Goal: Task Accomplishment & Management: Manage account settings

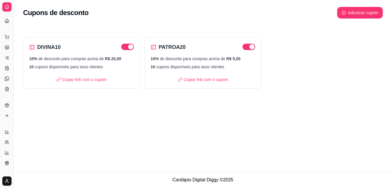
scroll to position [55, 0]
click at [8, 9] on icon at bounding box center [6, 6] width 3 height 3
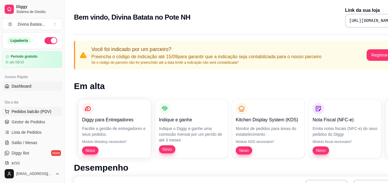
click at [20, 111] on span "Pedidos balcão (PDV)" at bounding box center [32, 112] width 40 height 6
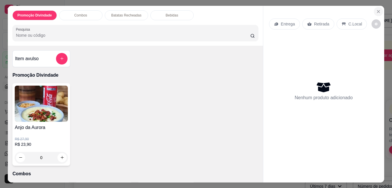
click at [376, 9] on icon "Close" at bounding box center [378, 11] width 5 height 5
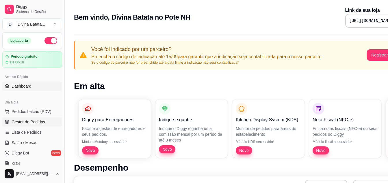
click at [28, 124] on span "Gestor de Pedidos" at bounding box center [28, 122] width 33 height 6
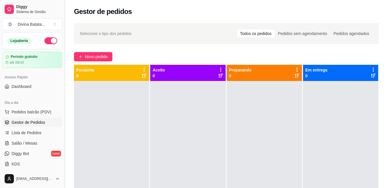
drag, startPoint x: 63, startPoint y: 70, endPoint x: 64, endPoint y: 89, distance: 19.4
click at [64, 89] on button "Toggle Sidebar" at bounding box center [64, 94] width 5 height 188
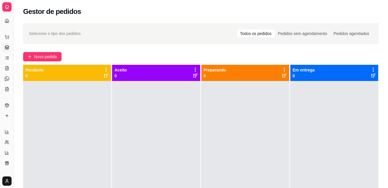
click at [18, 83] on div "Selecione o tipo dos pedidos Todos os pedidos Pedidos sem agendamento Pedidos a…" at bounding box center [201, 139] width 374 height 239
click at [40, 93] on div at bounding box center [67, 175] width 88 height 188
click at [9, 30] on div "Dia a dia" at bounding box center [6, 27] width 9 height 9
drag, startPoint x: 14, startPoint y: 31, endPoint x: 34, endPoint y: 37, distance: 20.6
click at [34, 37] on div "Diggy Sistema de Gestão D Divina Batata ... Loja aberta Período gratuito até 08…" at bounding box center [194, 138] width 388 height 276
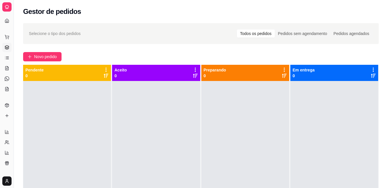
drag, startPoint x: 14, startPoint y: 32, endPoint x: 26, endPoint y: 33, distance: 11.5
click at [26, 33] on div "Diggy Sistema de Gestão D Divina Batata ... Loja aberta Período gratuito até 08…" at bounding box center [194, 138] width 388 height 276
click at [12, 173] on button "Toggle Sidebar" at bounding box center [13, 94] width 5 height 188
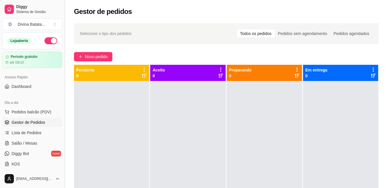
drag, startPoint x: 64, startPoint y: 55, endPoint x: 64, endPoint y: 67, distance: 12.1
click at [64, 67] on button "Toggle Sidebar" at bounding box center [64, 94] width 5 height 188
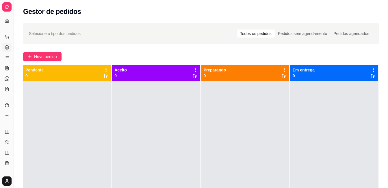
click at [12, 121] on button "Toggle Sidebar" at bounding box center [13, 94] width 5 height 188
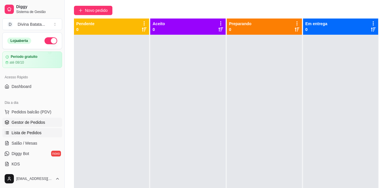
scroll to position [58, 0]
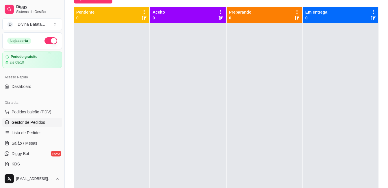
click at [65, 64] on button "Toggle Sidebar" at bounding box center [64, 94] width 5 height 188
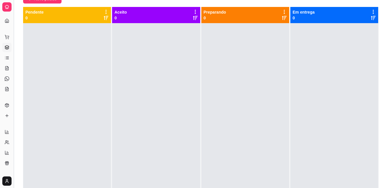
click at [12, 55] on button "Toggle Sidebar" at bounding box center [13, 94] width 5 height 188
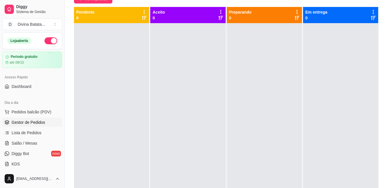
click at [56, 73] on div "Acesso Rápido" at bounding box center [32, 76] width 60 height 9
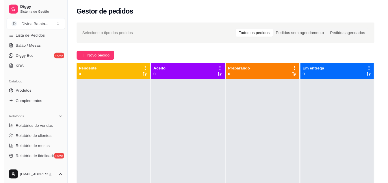
scroll to position [89, 0]
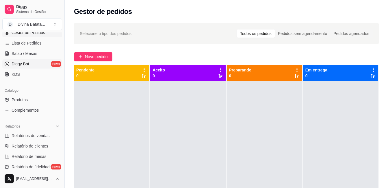
click at [34, 63] on link "Diggy Bot novo" at bounding box center [32, 63] width 60 height 9
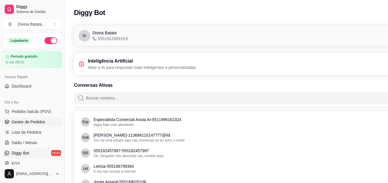
click at [30, 121] on span "Gestor de Pedidos" at bounding box center [28, 122] width 33 height 6
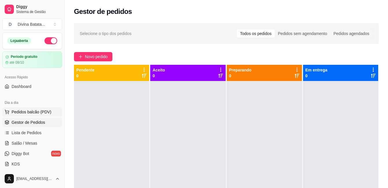
click at [32, 111] on span "Pedidos balcão (PDV)" at bounding box center [32, 112] width 40 height 6
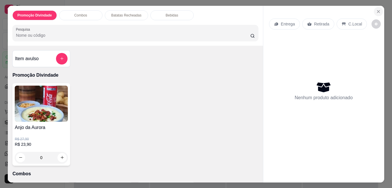
click at [377, 10] on icon "Close" at bounding box center [378, 11] width 2 height 2
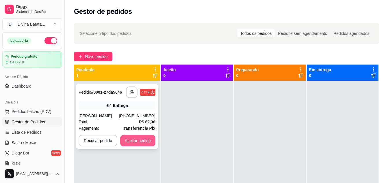
click at [137, 141] on button "Aceitar pedido" at bounding box center [137, 141] width 35 height 12
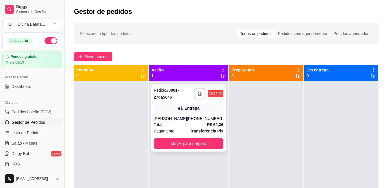
click at [183, 122] on div "Total R$ 62,36" at bounding box center [189, 124] width 70 height 6
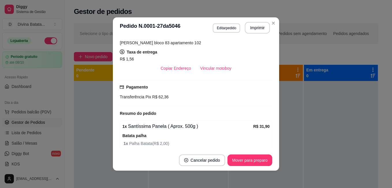
scroll to position [66, 0]
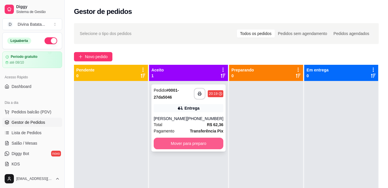
click at [177, 145] on button "Mover para preparo" at bounding box center [189, 143] width 70 height 12
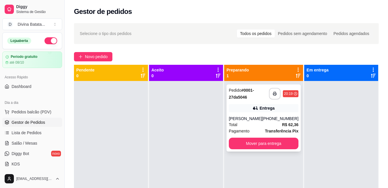
click at [263, 124] on div "Total R$ 62,36" at bounding box center [264, 124] width 70 height 6
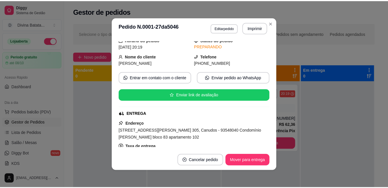
scroll to position [58, 0]
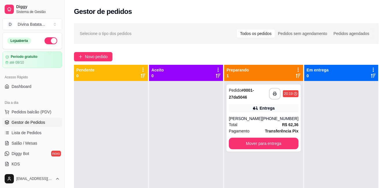
drag, startPoint x: 62, startPoint y: 76, endPoint x: 69, endPoint y: 85, distance: 10.6
click at [67, 93] on div "**********" at bounding box center [194, 138] width 388 height 276
drag, startPoint x: 62, startPoint y: 76, endPoint x: 62, endPoint y: 102, distance: 26.5
click at [62, 102] on button "Toggle Sidebar" at bounding box center [64, 94] width 5 height 188
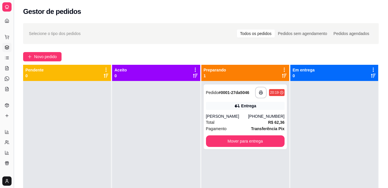
click at [14, 78] on button "Toggle Sidebar" at bounding box center [13, 94] width 5 height 188
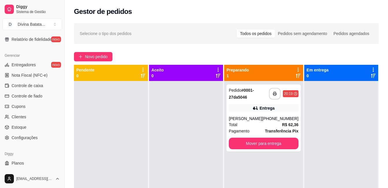
scroll to position [228, 0]
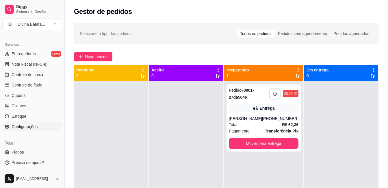
click at [34, 125] on span "Configurações" at bounding box center [25, 126] width 26 height 6
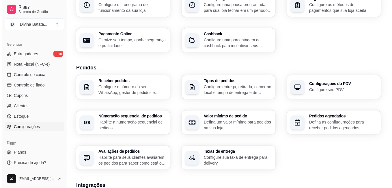
scroll to position [82, 0]
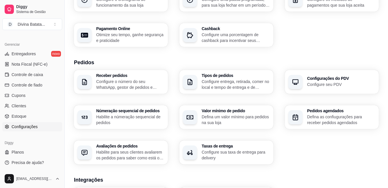
click at [219, 157] on p "Configure sua taxa de entrega para delivery" at bounding box center [235, 155] width 68 height 12
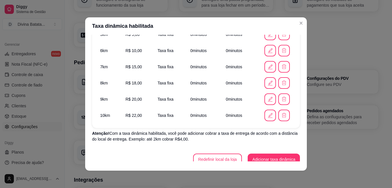
scroll to position [175, 0]
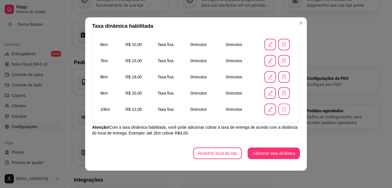
click at [281, 111] on icon "button" at bounding box center [284, 109] width 6 height 6
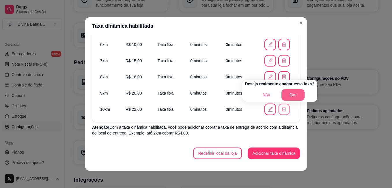
click at [291, 91] on button "Sim" at bounding box center [292, 95] width 23 height 12
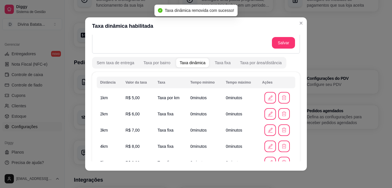
scroll to position [38, 0]
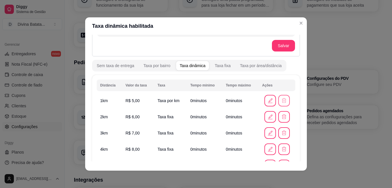
click at [281, 101] on icon "button" at bounding box center [284, 101] width 6 height 6
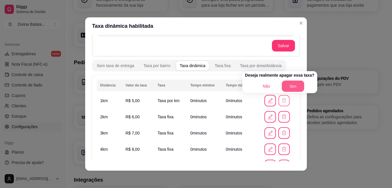
click at [286, 83] on button "Sim" at bounding box center [293, 86] width 23 height 11
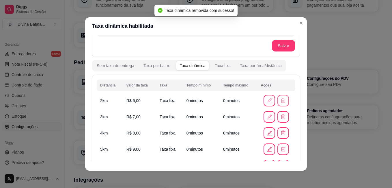
click at [281, 101] on icon "button" at bounding box center [283, 100] width 4 height 5
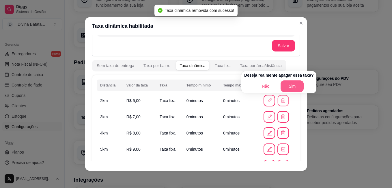
click at [289, 86] on button "Sim" at bounding box center [291, 86] width 23 height 12
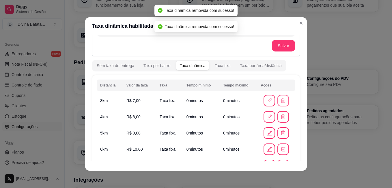
click at [280, 101] on icon "button" at bounding box center [283, 101] width 6 height 6
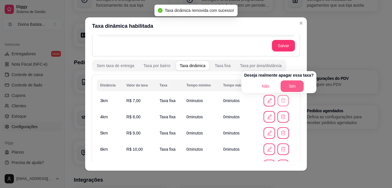
click at [284, 85] on button "Sim" at bounding box center [291, 86] width 23 height 12
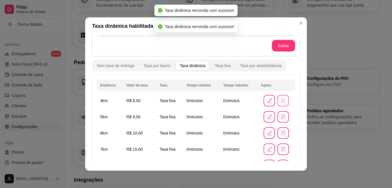
click at [280, 101] on icon "button" at bounding box center [283, 101] width 6 height 6
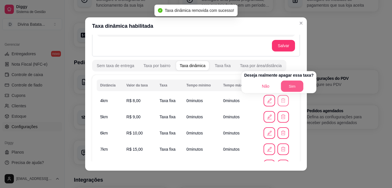
click at [284, 90] on button "Sim" at bounding box center [292, 86] width 23 height 11
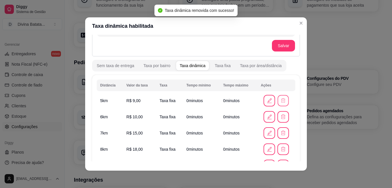
click at [280, 97] on button "button" at bounding box center [283, 100] width 11 height 11
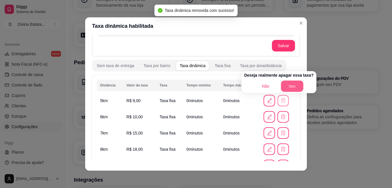
click at [282, 89] on button "Sim" at bounding box center [292, 86] width 23 height 11
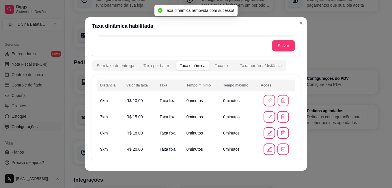
click at [280, 100] on icon "button" at bounding box center [282, 100] width 5 height 5
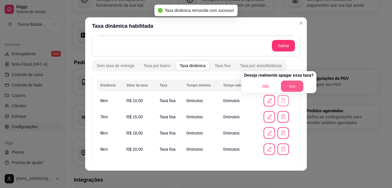
click at [286, 89] on button "Sim" at bounding box center [292, 86] width 23 height 11
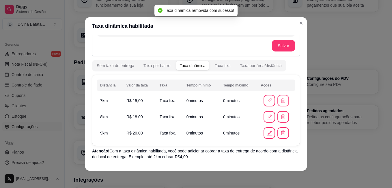
click at [280, 99] on icon "button" at bounding box center [283, 101] width 6 height 6
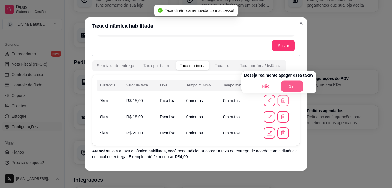
click at [284, 86] on button "Sim" at bounding box center [292, 86] width 23 height 11
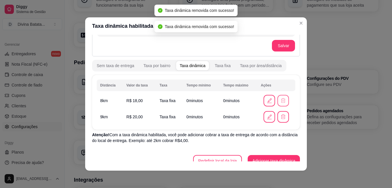
click at [281, 102] on icon "button" at bounding box center [283, 100] width 4 height 5
click at [287, 88] on button "Sim" at bounding box center [289, 87] width 18 height 9
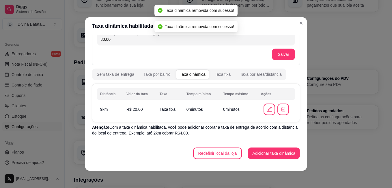
scroll to position [29, 0]
click at [281, 110] on icon "button" at bounding box center [283, 109] width 4 height 4
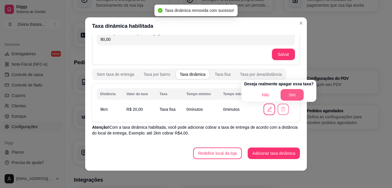
click at [284, 94] on button "Sim" at bounding box center [291, 95] width 23 height 12
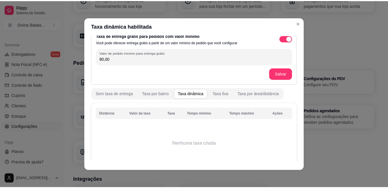
scroll to position [0, 0]
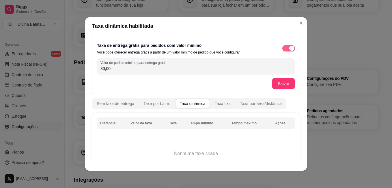
click at [282, 47] on span "button" at bounding box center [288, 48] width 13 height 6
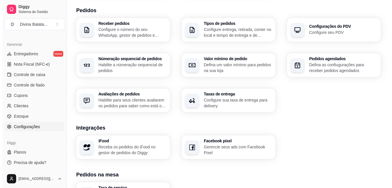
scroll to position [132, 0]
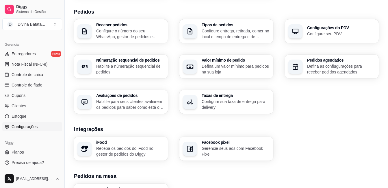
click at [237, 104] on p "Configure sua taxa de entrega para delivery" at bounding box center [235, 104] width 68 height 12
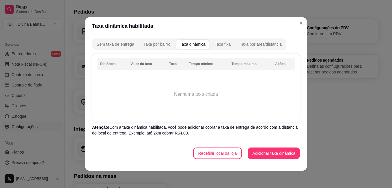
scroll to position [0, 0]
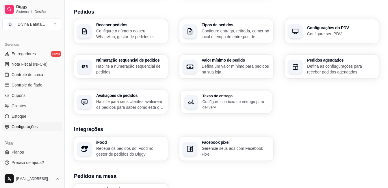
click at [215, 94] on h3 "Taxas de entrega" at bounding box center [235, 95] width 66 height 4
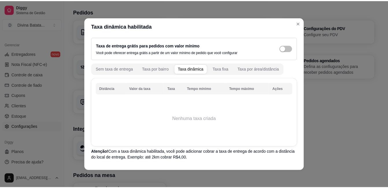
scroll to position [25, 0]
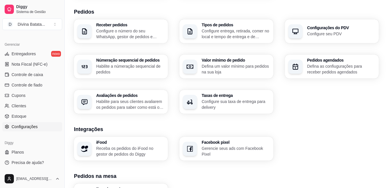
click at [63, 126] on button "Toggle Sidebar" at bounding box center [64, 94] width 5 height 188
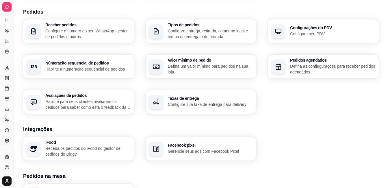
scroll to position [111, 0]
click at [13, 57] on button "Toggle Sidebar" at bounding box center [13, 94] width 5 height 188
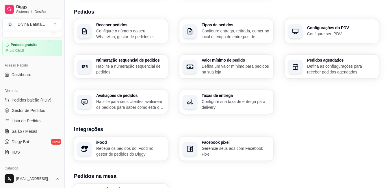
scroll to position [0, 0]
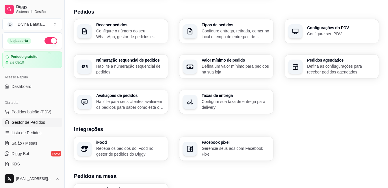
click at [17, 121] on span "Gestor de Pedidos" at bounding box center [28, 122] width 33 height 6
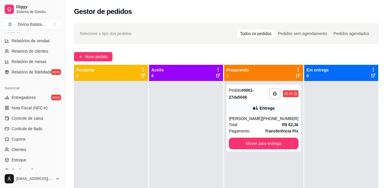
scroll to position [228, 0]
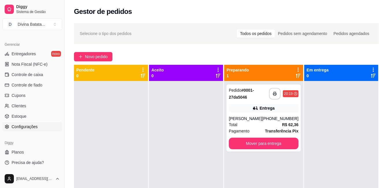
click at [29, 128] on span "Configurações" at bounding box center [25, 126] width 26 height 6
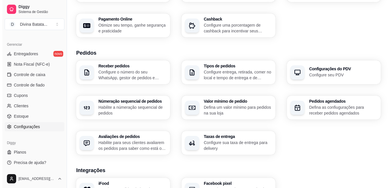
scroll to position [92, 0]
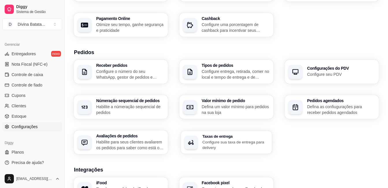
click at [228, 140] on p "Configure sua taxa de entrega para delivery" at bounding box center [235, 144] width 66 height 11
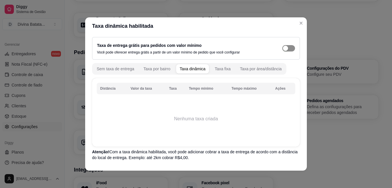
click at [285, 49] on span "button" at bounding box center [288, 48] width 13 height 6
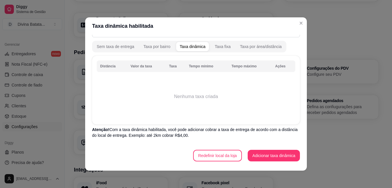
scroll to position [59, 0]
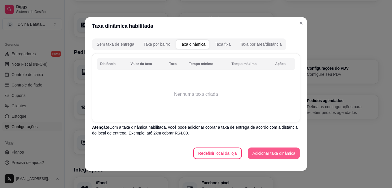
click at [267, 152] on button "Adicionar taxa dinâmica" at bounding box center [274, 153] width 52 height 12
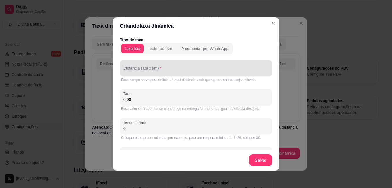
click at [145, 71] on input "Distância (até x km)" at bounding box center [195, 71] width 145 height 6
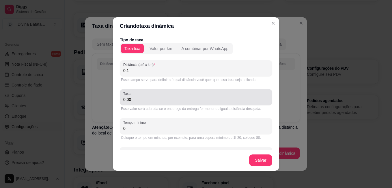
type input "0.1"
click at [123, 97] on input "0,00" at bounding box center [195, 99] width 145 height 6
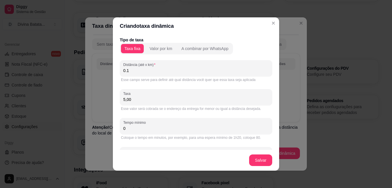
type input "5,00"
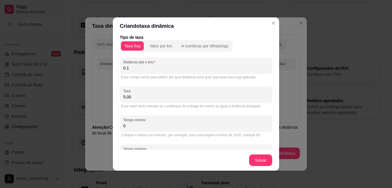
scroll to position [0, 0]
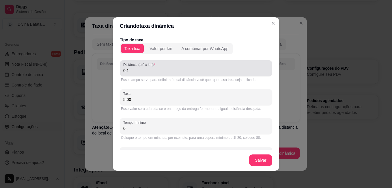
click at [130, 70] on input "0.1" at bounding box center [195, 71] width 145 height 6
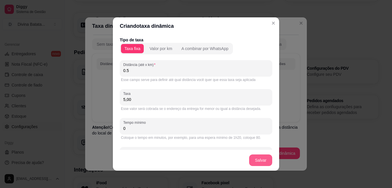
type input "0.5"
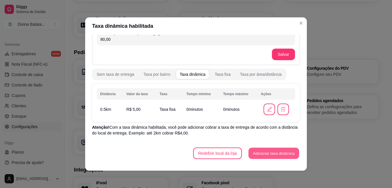
click at [264, 149] on button "Adicionar taxa dinâmica" at bounding box center [273, 152] width 50 height 11
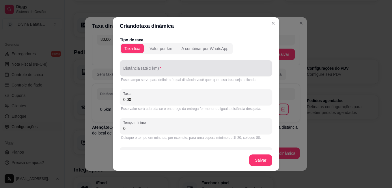
click at [136, 68] on div "Distância (até x km)" at bounding box center [196, 68] width 152 height 16
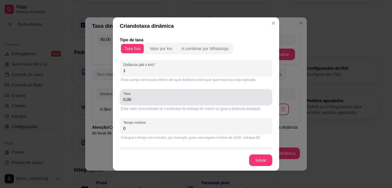
type input "1"
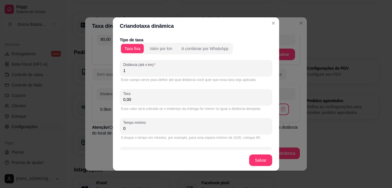
click at [123, 99] on input "0,00" at bounding box center [195, 99] width 145 height 6
type input "6,00"
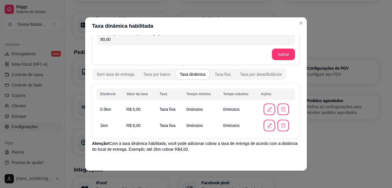
scroll to position [45, 0]
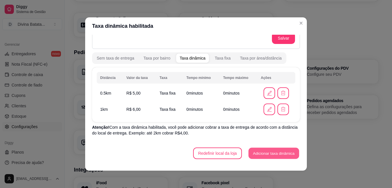
click at [259, 154] on button "Adicionar taxa dinâmica" at bounding box center [273, 152] width 50 height 11
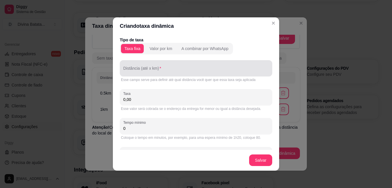
click at [126, 69] on input "Distância (até x km)" at bounding box center [195, 71] width 145 height 6
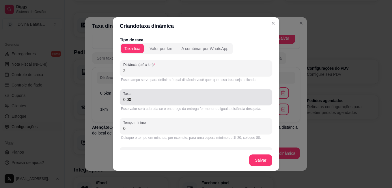
type input "2"
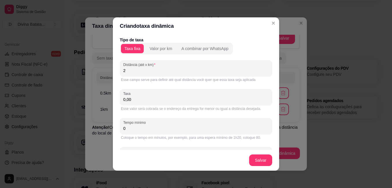
click at [123, 99] on input "0,00" at bounding box center [195, 99] width 145 height 6
click at [123, 100] on input "0,00" at bounding box center [195, 99] width 145 height 6
type input "7,00"
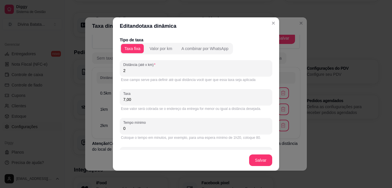
scroll to position [23, 0]
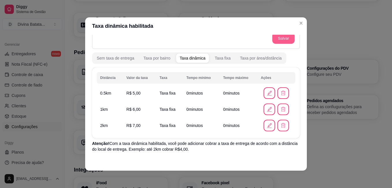
click at [278, 40] on button "Salvar" at bounding box center [283, 38] width 23 height 11
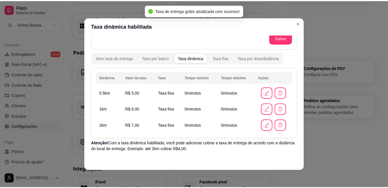
scroll to position [61, 0]
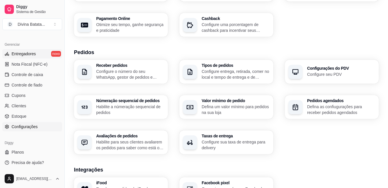
click at [28, 52] on span "Entregadores" at bounding box center [24, 54] width 24 height 6
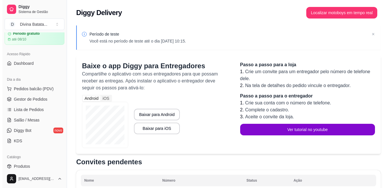
scroll to position [20, 0]
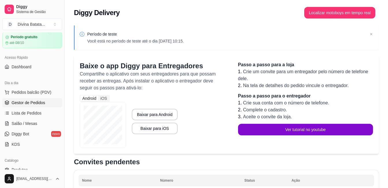
click at [28, 104] on span "Gestor de Pedidos" at bounding box center [28, 103] width 33 height 6
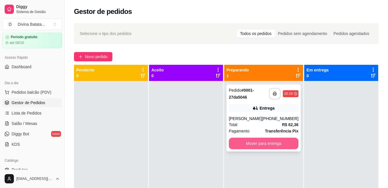
click at [268, 141] on button "Mover para entrega" at bounding box center [264, 143] width 70 height 12
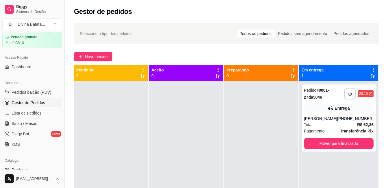
click at [267, 131] on div at bounding box center [261, 175] width 74 height 188
click at [100, 54] on span "Novo pedido" at bounding box center [96, 56] width 23 height 6
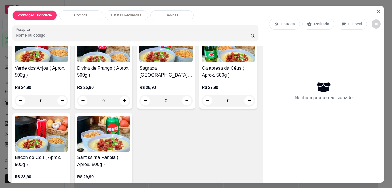
scroll to position [293, 0]
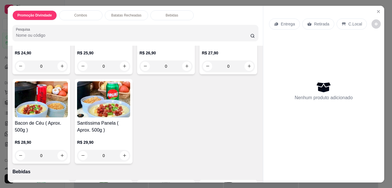
click at [68, 154] on div "0" at bounding box center [41, 155] width 53 height 12
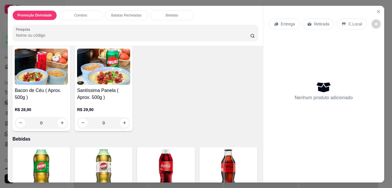
scroll to position [327, 0]
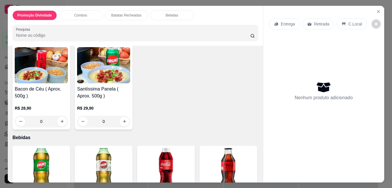
click at [202, 38] on div "0" at bounding box center [228, 32] width 53 height 12
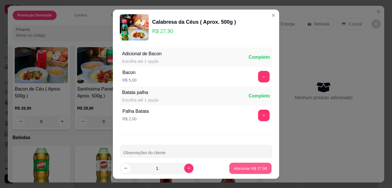
click at [254, 169] on p "Adicionar R$ 27,90" at bounding box center [250, 167] width 33 height 5
type input "1"
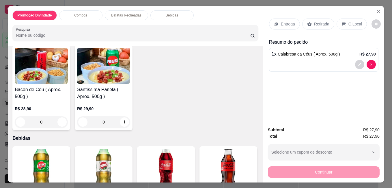
scroll to position [327, 0]
click at [130, 119] on div "0" at bounding box center [103, 122] width 53 height 12
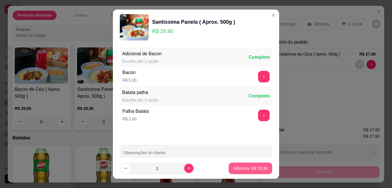
click at [247, 167] on p "Adicionar R$ 29,90" at bounding box center [250, 168] width 34 height 6
type input "1"
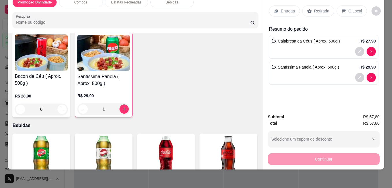
scroll to position [0, 0]
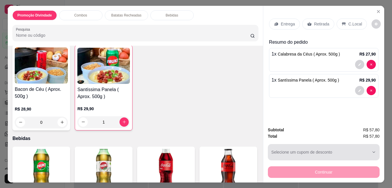
click at [359, 150] on div "button" at bounding box center [320, 152] width 98 height 12
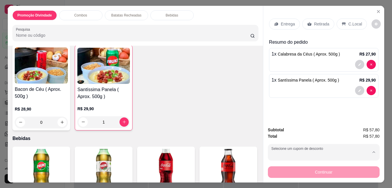
click at [244, 84] on div "Verde dos Anjos ( Aprox. 500g ) R$ 24,90 0 Divina de Frango ( Aprox. 500g ) R$ …" at bounding box center [135, 42] width 246 height 175
click at [317, 23] on p "Retirada" at bounding box center [321, 24] width 15 height 6
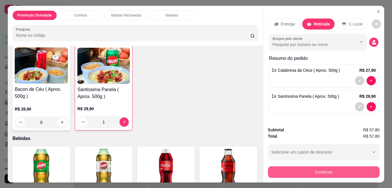
click at [321, 168] on button "Continuar" at bounding box center [324, 172] width 112 height 12
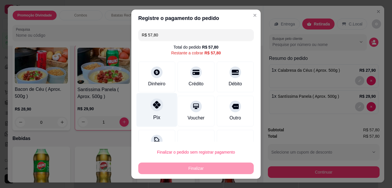
click at [158, 104] on div at bounding box center [156, 104] width 13 height 13
type input "R$ 0,00"
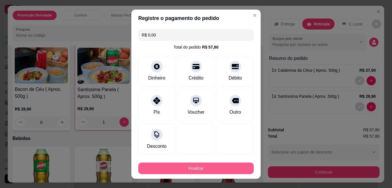
click at [188, 169] on button "Finalizar" at bounding box center [195, 168] width 115 height 12
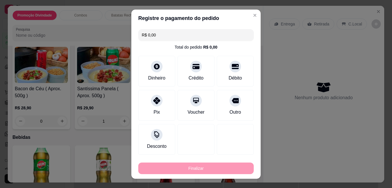
type input "0"
type input "-R$ 57,80"
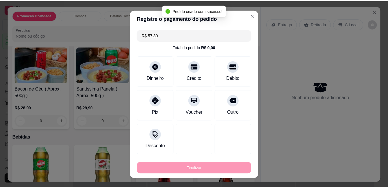
scroll to position [327, 0]
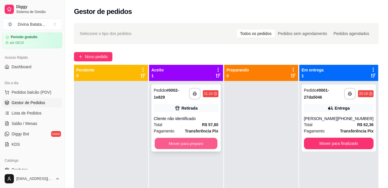
click at [193, 143] on button "Mover para preparo" at bounding box center [185, 143] width 63 height 11
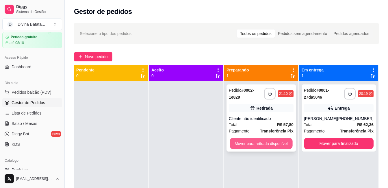
click at [261, 143] on button "Mover para retirada disponível" at bounding box center [260, 143] width 63 height 11
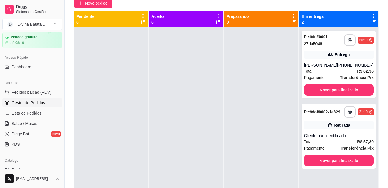
click at [130, 48] on div at bounding box center [111, 121] width 74 height 188
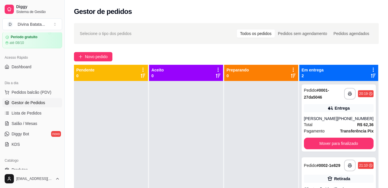
click at [160, 56] on div "Novo pedido" at bounding box center [226, 56] width 304 height 9
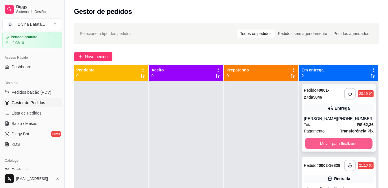
click at [332, 144] on button "Mover para finalizado" at bounding box center [338, 143] width 68 height 11
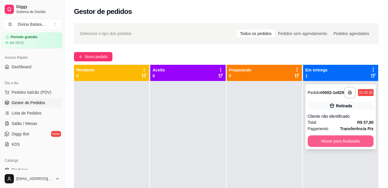
click at [349, 140] on button "Mover para finalizado" at bounding box center [340, 141] width 66 height 12
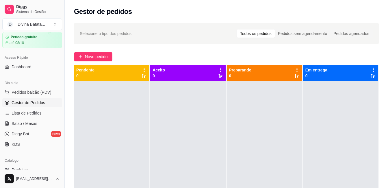
click at [133, 95] on div at bounding box center [111, 175] width 75 height 188
